Goal: Task Accomplishment & Management: Use online tool/utility

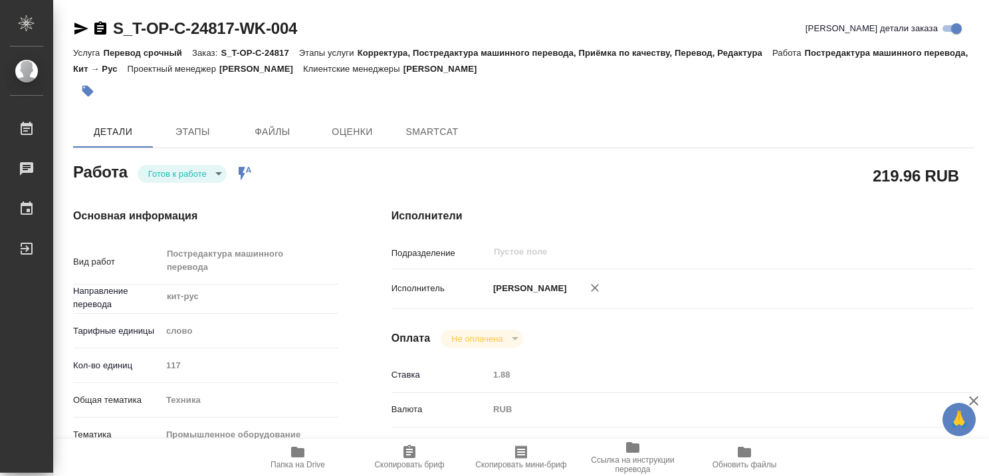
type textarea "x"
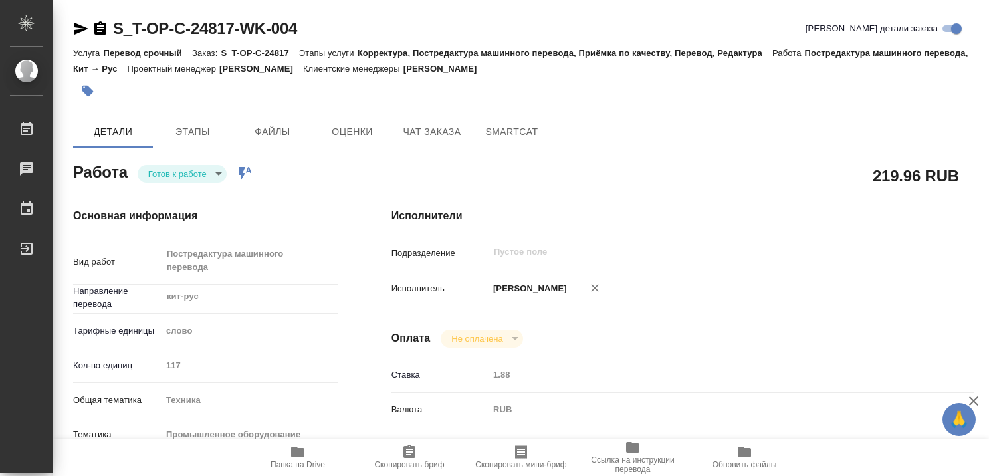
type textarea "x"
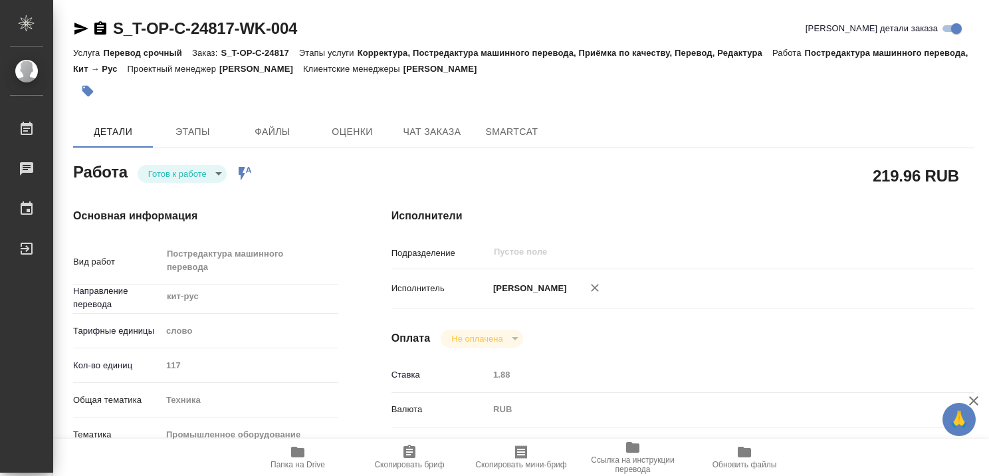
type textarea "x"
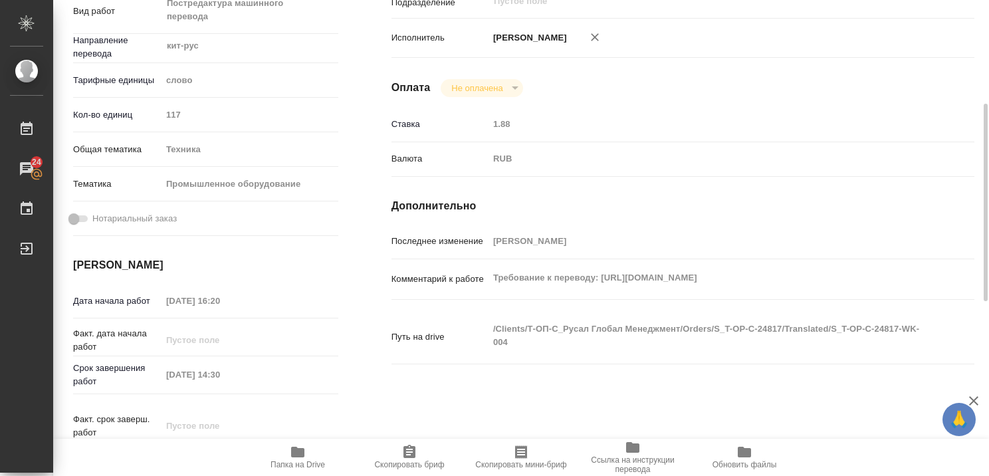
scroll to position [254, 0]
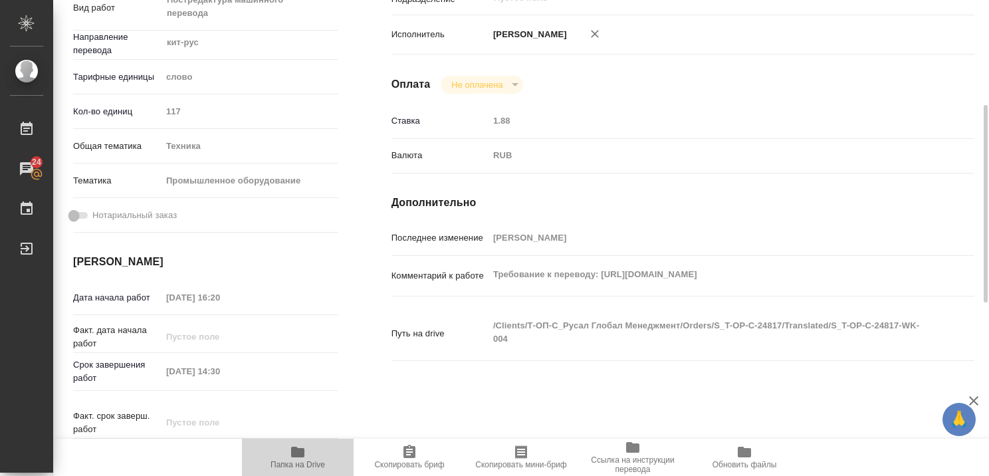
click at [295, 465] on span "Папка на Drive" at bounding box center [297, 464] width 54 height 9
